Goal: Check status: Check status

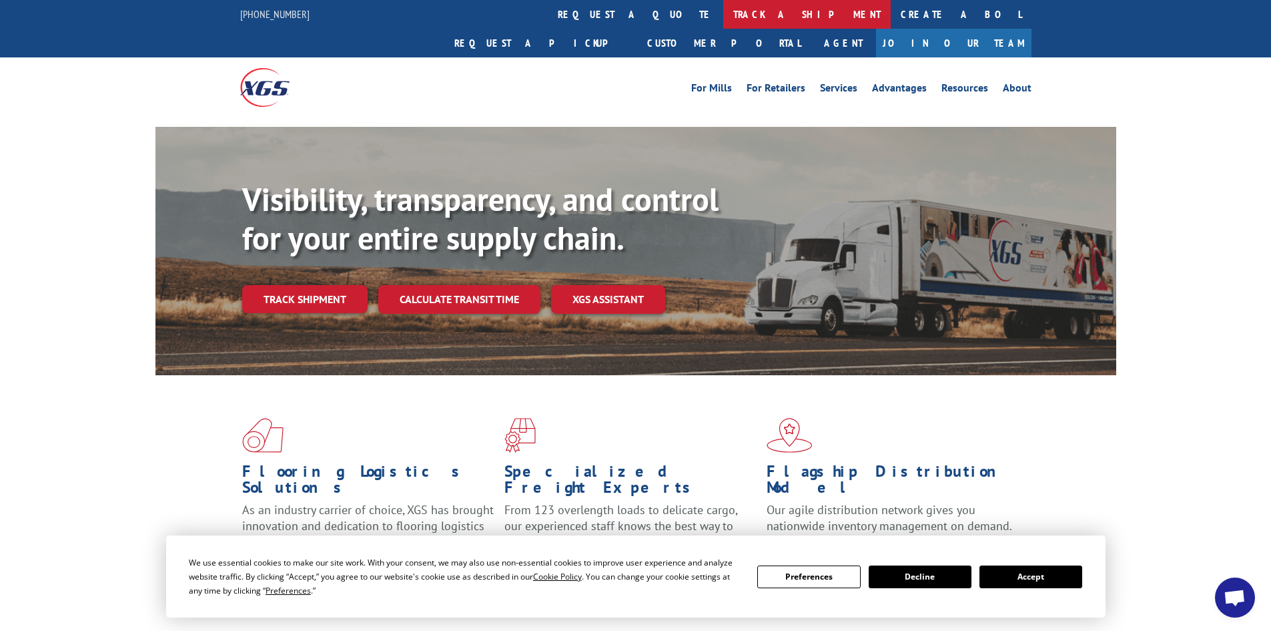
click at [723, 14] on link "track a shipment" at bounding box center [806, 14] width 167 height 29
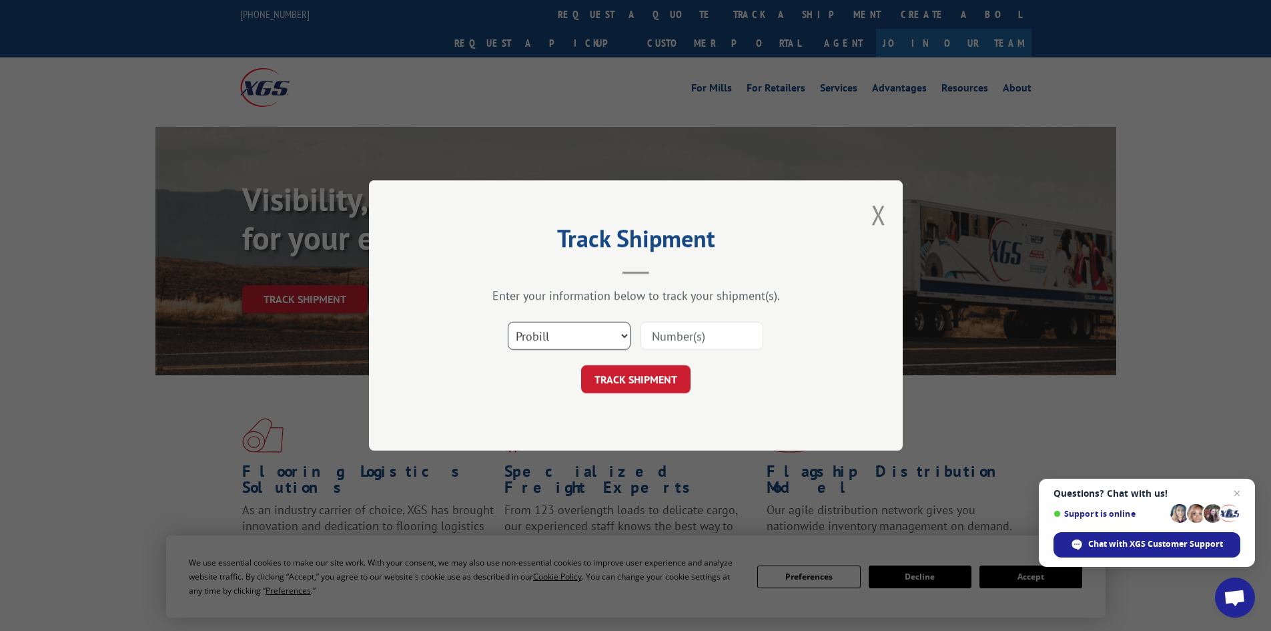
click at [601, 322] on select "Select category... Probill BOL PO" at bounding box center [569, 336] width 123 height 28
click at [679, 330] on input at bounding box center [702, 336] width 123 height 28
paste input "392874333908"
type input "392874333908"
click at [655, 374] on button "TRACK SHIPMENT" at bounding box center [635, 379] width 109 height 28
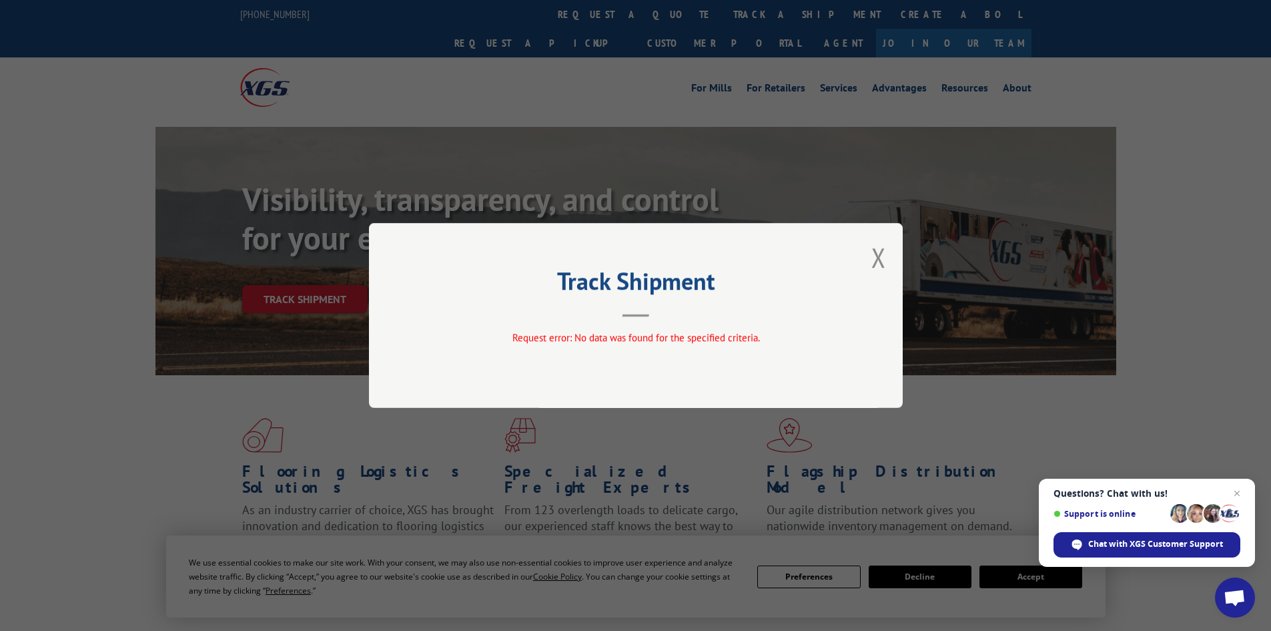
click at [863, 262] on div "Track Shipment Request error: No data was found for the specified criteria." at bounding box center [636, 315] width 534 height 185
click at [876, 254] on button "Close modal" at bounding box center [878, 257] width 15 height 35
